Goal: Navigation & Orientation: Find specific page/section

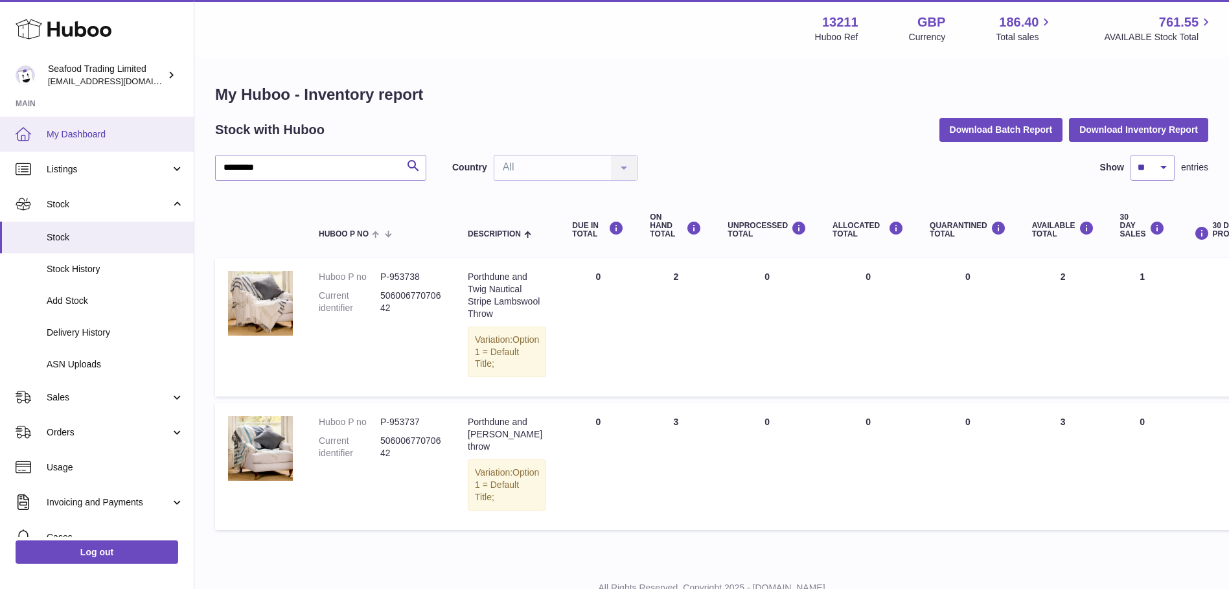
scroll to position [86, 0]
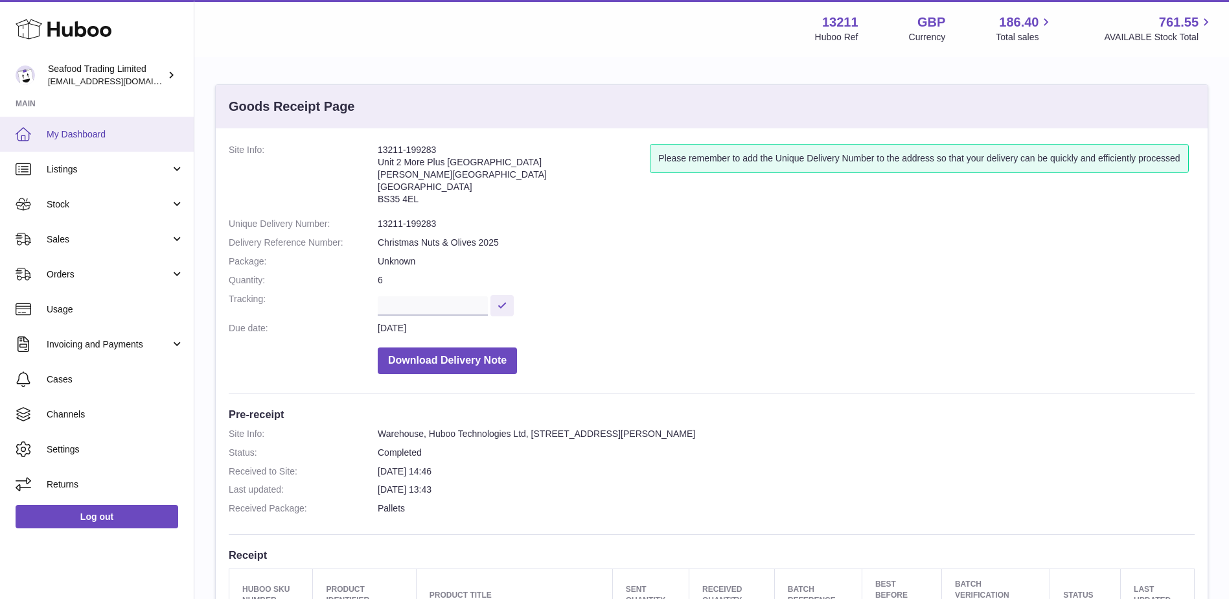
click at [80, 137] on span "My Dashboard" at bounding box center [115, 134] width 137 height 12
